Goal: Transaction & Acquisition: Download file/media

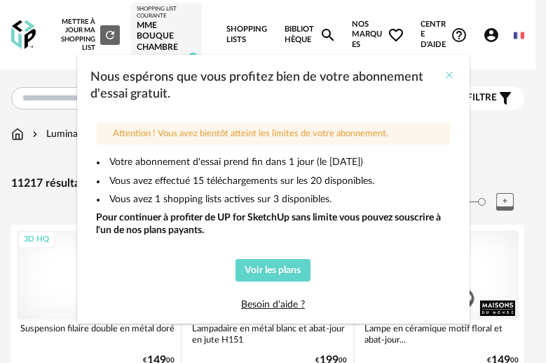
click at [449, 76] on icon "Close" at bounding box center [450, 74] width 11 height 11
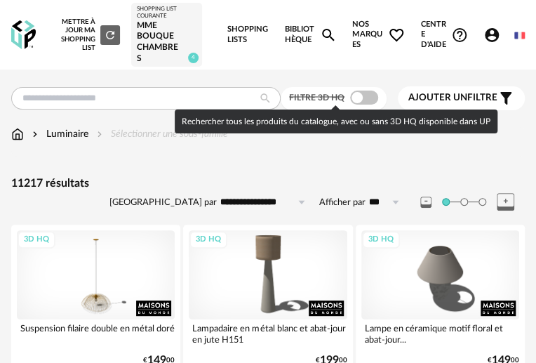
click at [371, 103] on span at bounding box center [364, 97] width 28 height 14
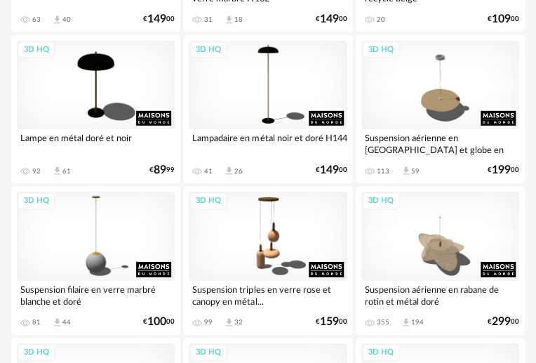
scroll to position [2613, 0]
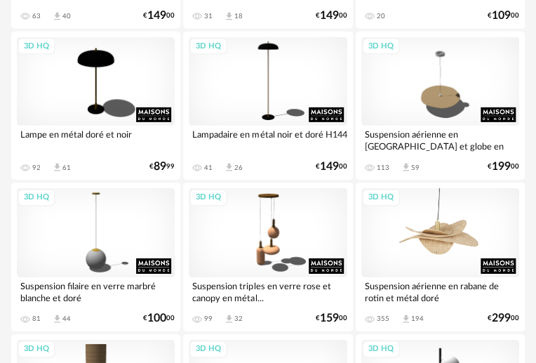
click at [435, 238] on div "3D HQ" at bounding box center [440, 232] width 158 height 89
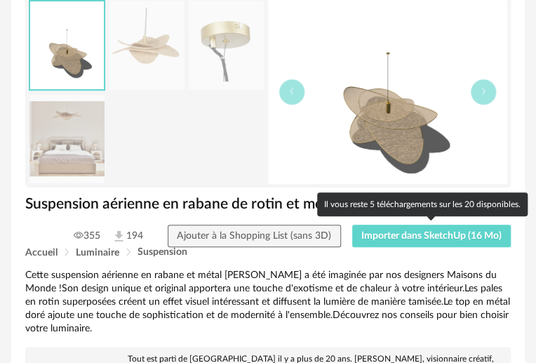
scroll to position [255, 0]
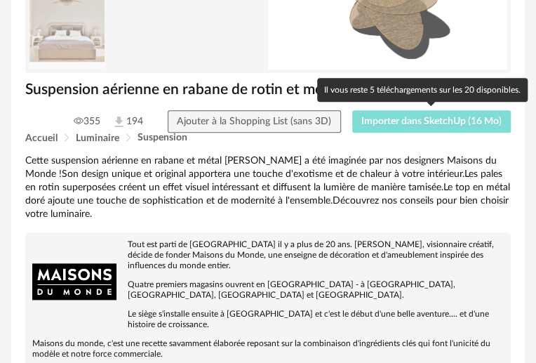
click at [456, 117] on span "Importer dans SketchUp (16 Mo)" at bounding box center [431, 121] width 140 height 10
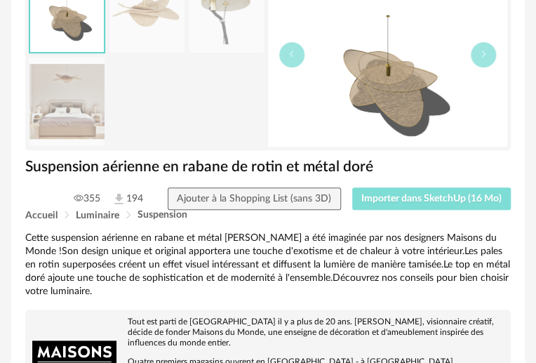
scroll to position [0, 0]
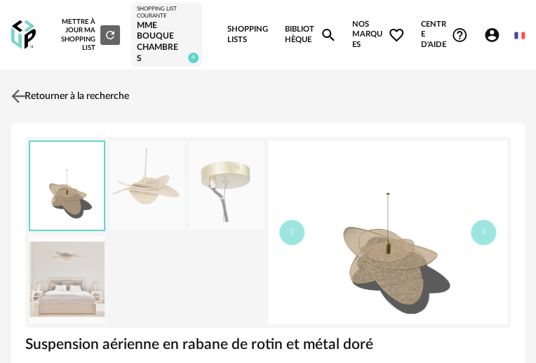
click at [15, 93] on img at bounding box center [18, 96] width 20 height 20
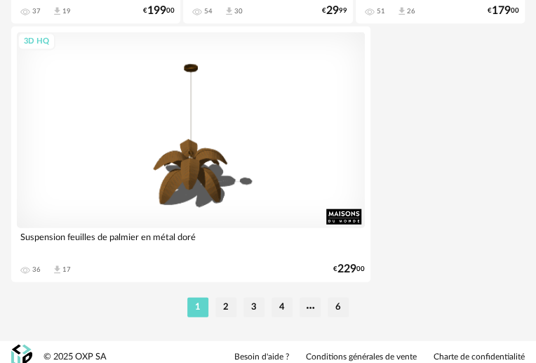
scroll to position [5196, 0]
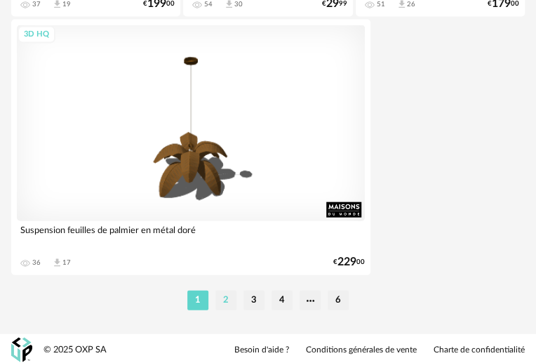
click at [224, 295] on li "2" at bounding box center [225, 300] width 21 height 20
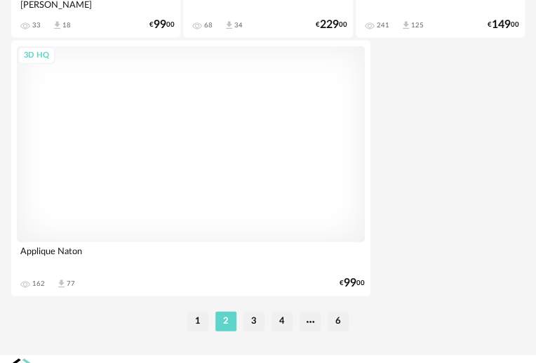
scroll to position [5196, 0]
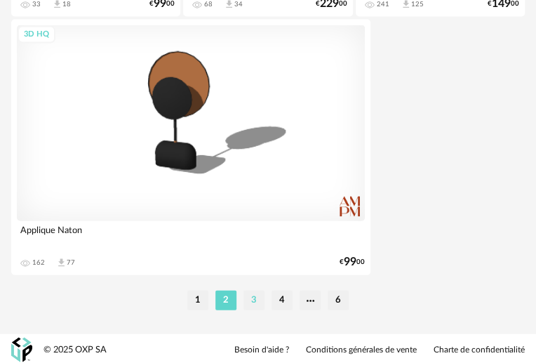
click at [248, 299] on li "3" at bounding box center [253, 300] width 21 height 20
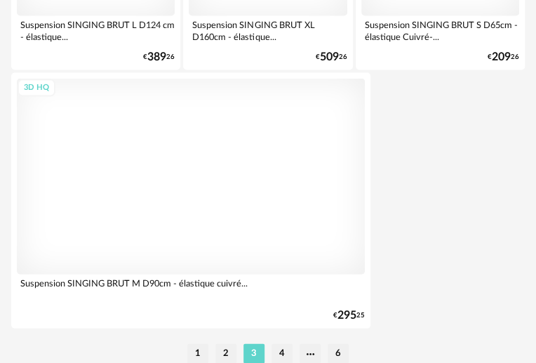
scroll to position [5196, 0]
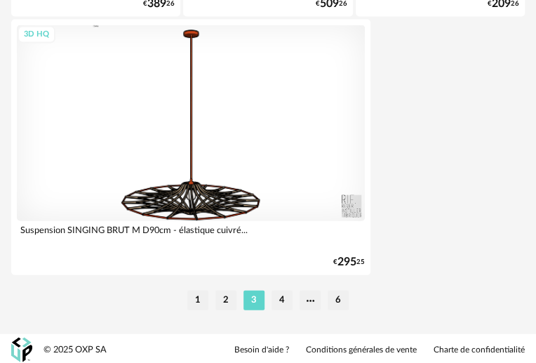
click at [283, 295] on li "4" at bounding box center [281, 300] width 21 height 20
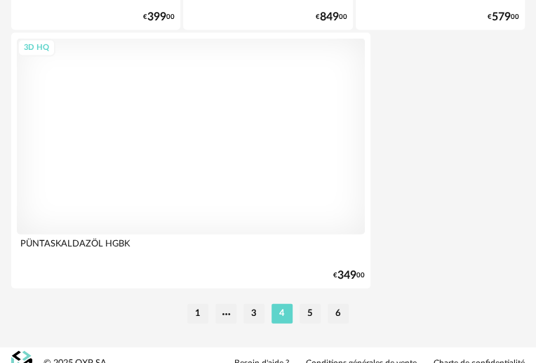
scroll to position [5196, 0]
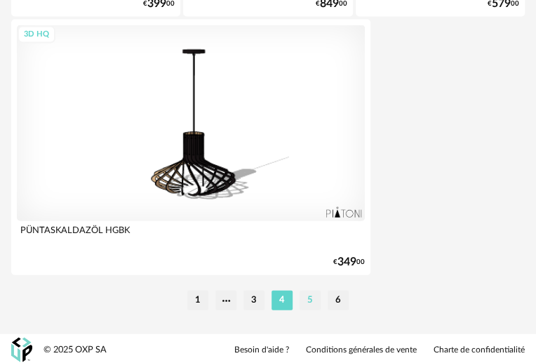
click at [305, 291] on li "5" at bounding box center [309, 300] width 21 height 20
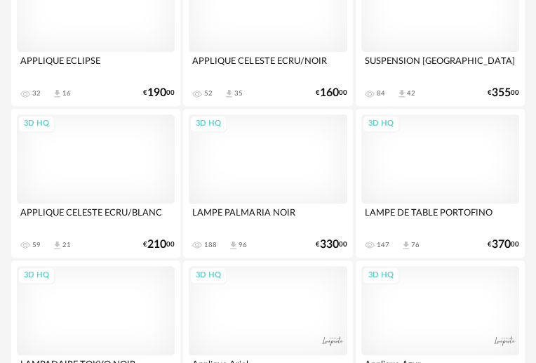
scroll to position [4526, 0]
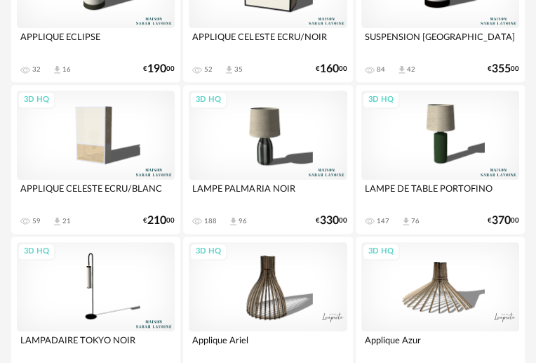
click at [260, 146] on div "3D HQ" at bounding box center [268, 134] width 158 height 89
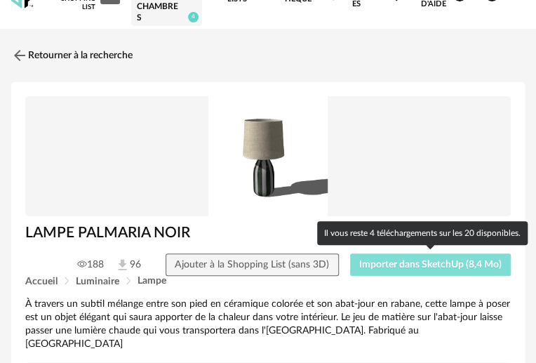
scroll to position [63, 0]
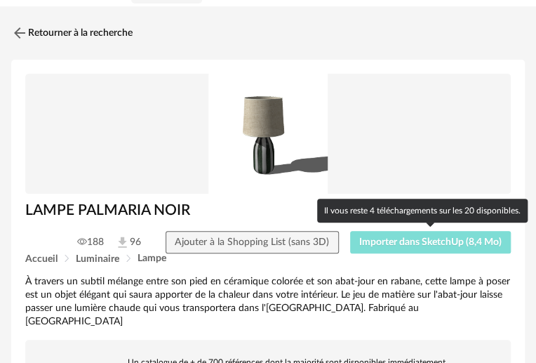
click at [399, 238] on span "Importer dans SketchUp (8,4 Mo)" at bounding box center [430, 242] width 142 height 10
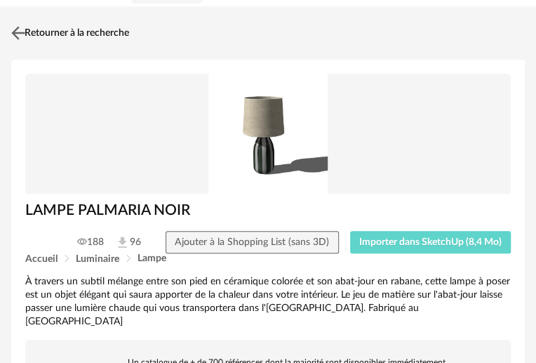
click at [18, 33] on img at bounding box center [18, 33] width 20 height 20
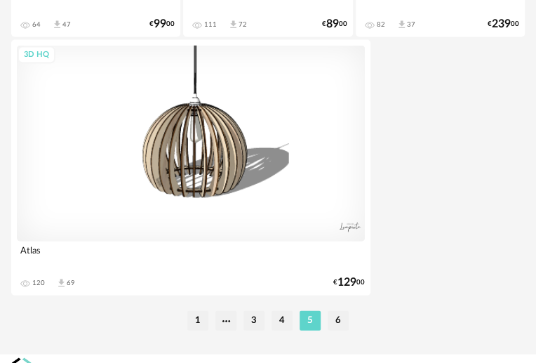
scroll to position [5196, 0]
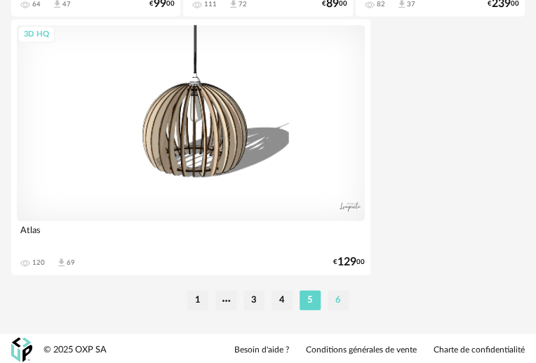
click at [340, 302] on li "6" at bounding box center [337, 300] width 21 height 20
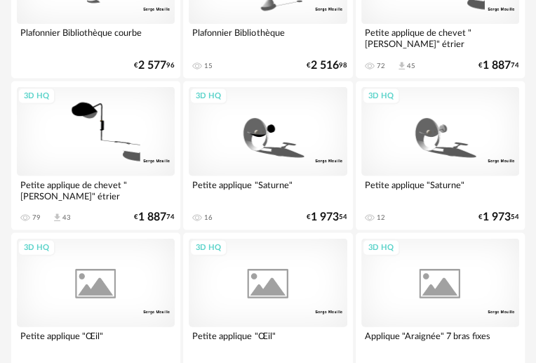
scroll to position [3633, 0]
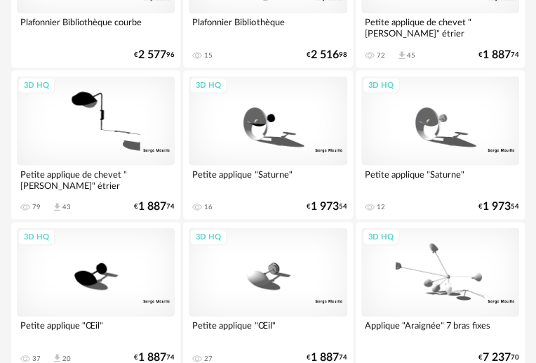
click at [265, 124] on div "3D HQ" at bounding box center [268, 120] width 158 height 89
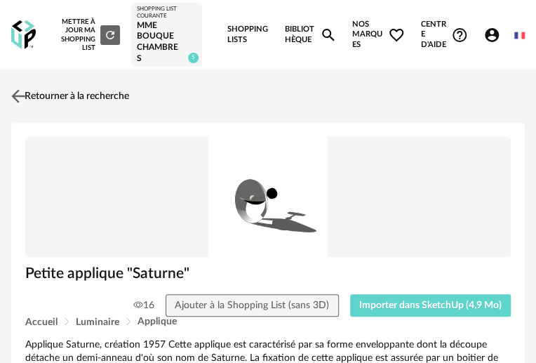
click at [16, 89] on img at bounding box center [18, 96] width 20 height 20
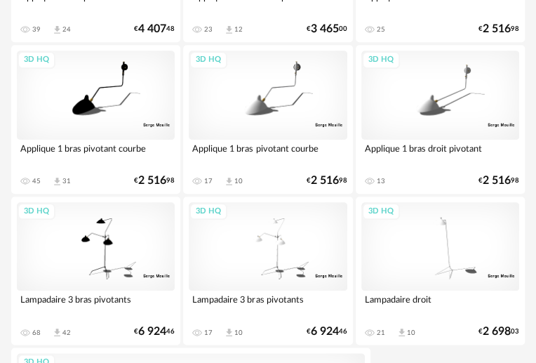
scroll to position [5035, 0]
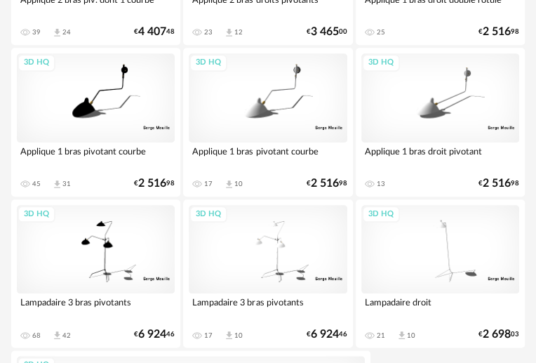
scroll to position [5046, 0]
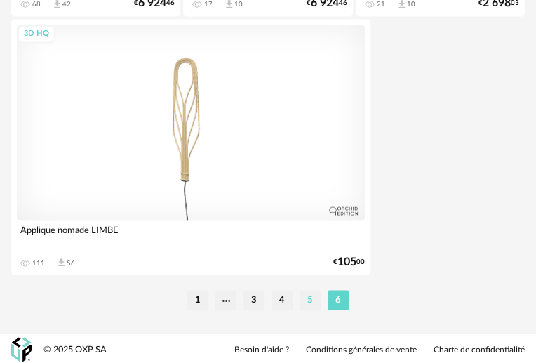
click at [312, 300] on li "5" at bounding box center [309, 300] width 21 height 20
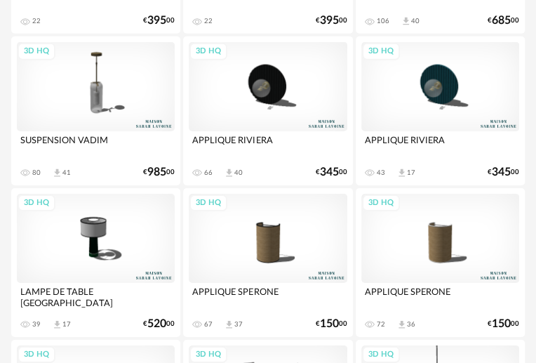
scroll to position [4143, 0]
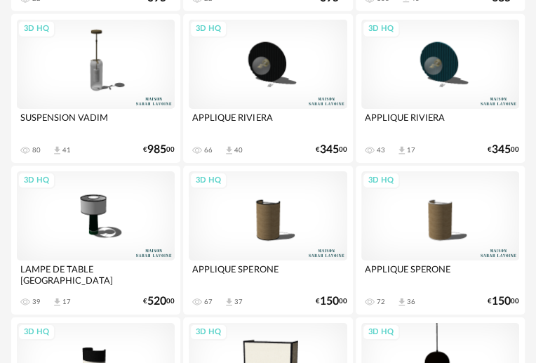
click at [252, 217] on div "3D HQ" at bounding box center [268, 215] width 158 height 89
